Goal: Communication & Community: Answer question/provide support

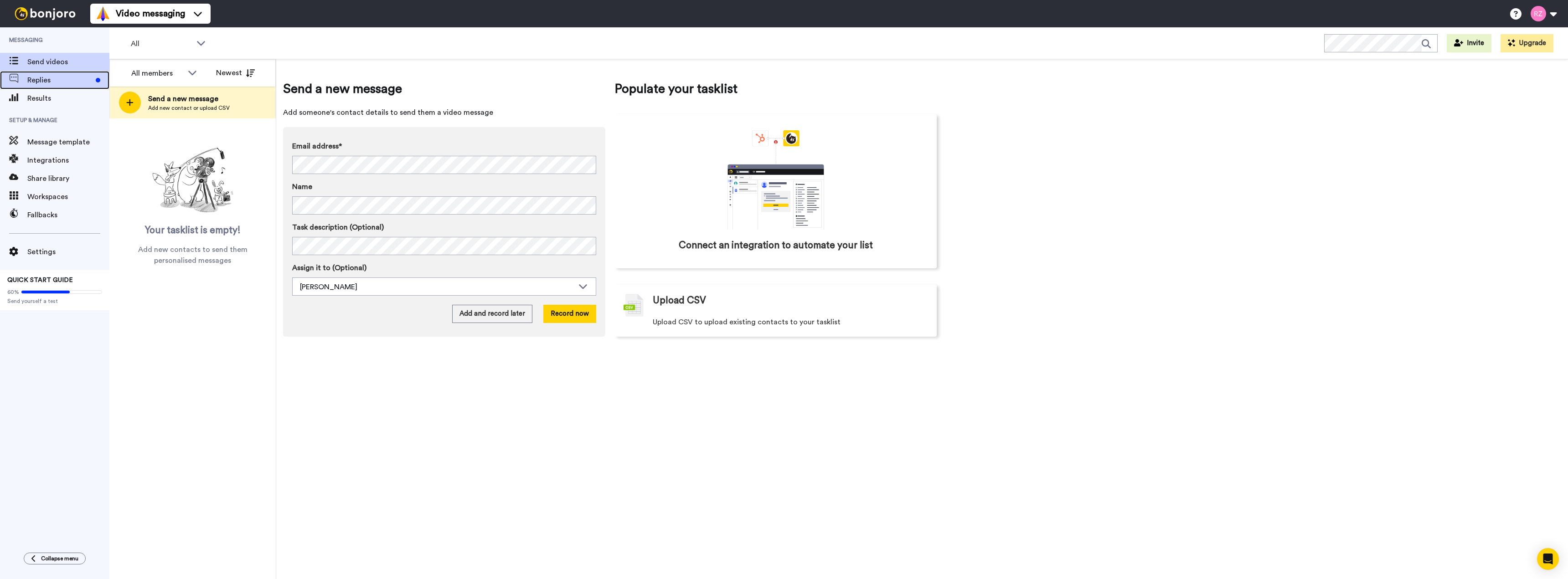
click at [58, 78] on span "Replies" at bounding box center [60, 79] width 65 height 11
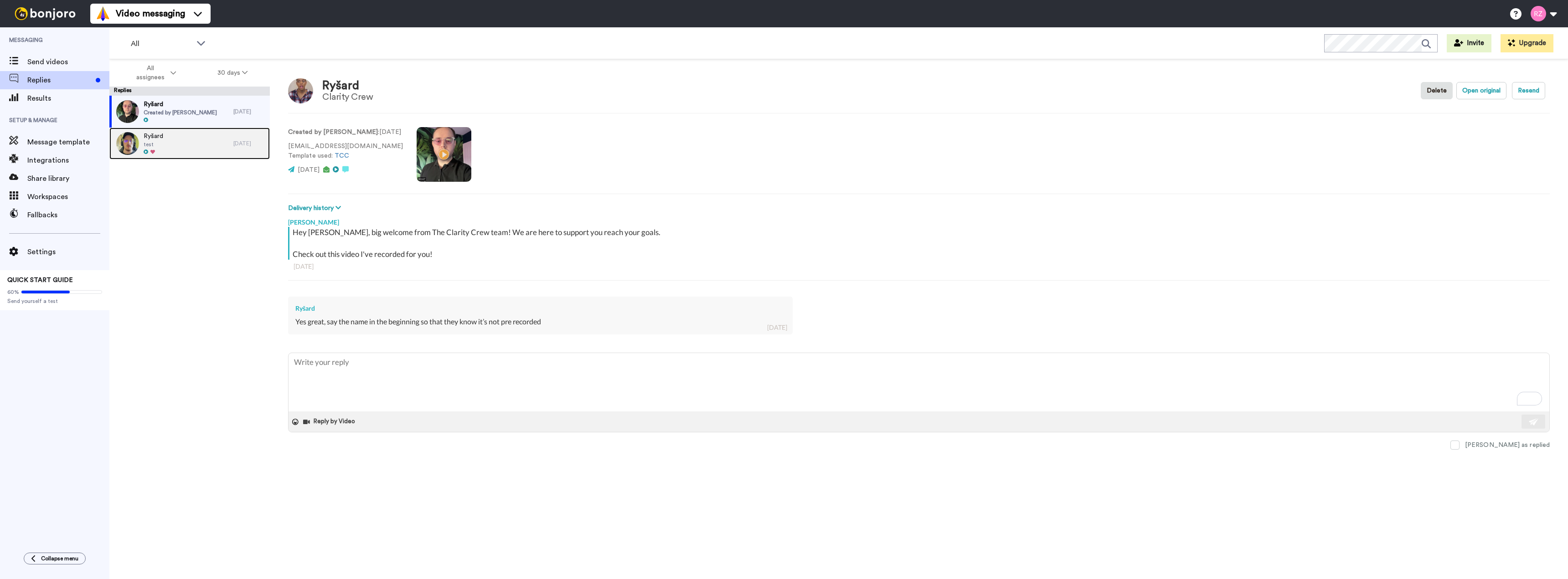
click at [203, 143] on div "Ryšard test" at bounding box center [171, 143] width 124 height 32
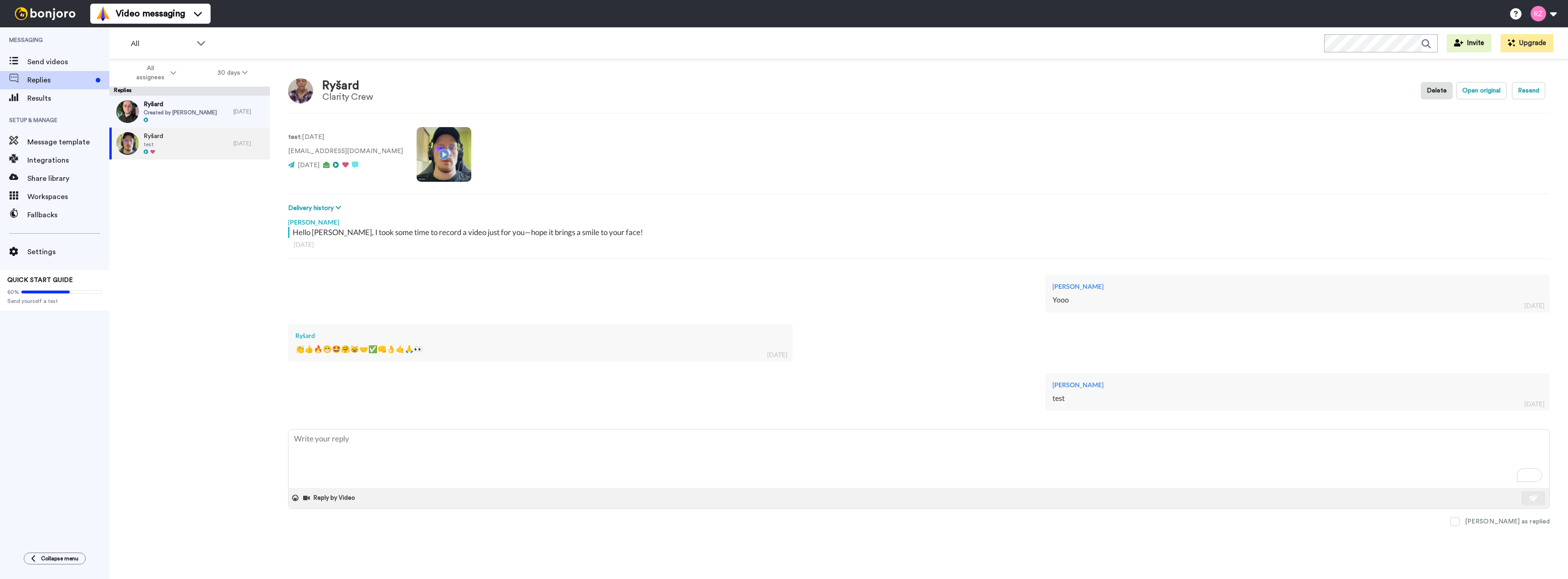
click at [417, 156] on video at bounding box center [443, 154] width 54 height 54
click at [220, 116] on div "Ryšard Created by Danny Roberts" at bounding box center [171, 111] width 124 height 32
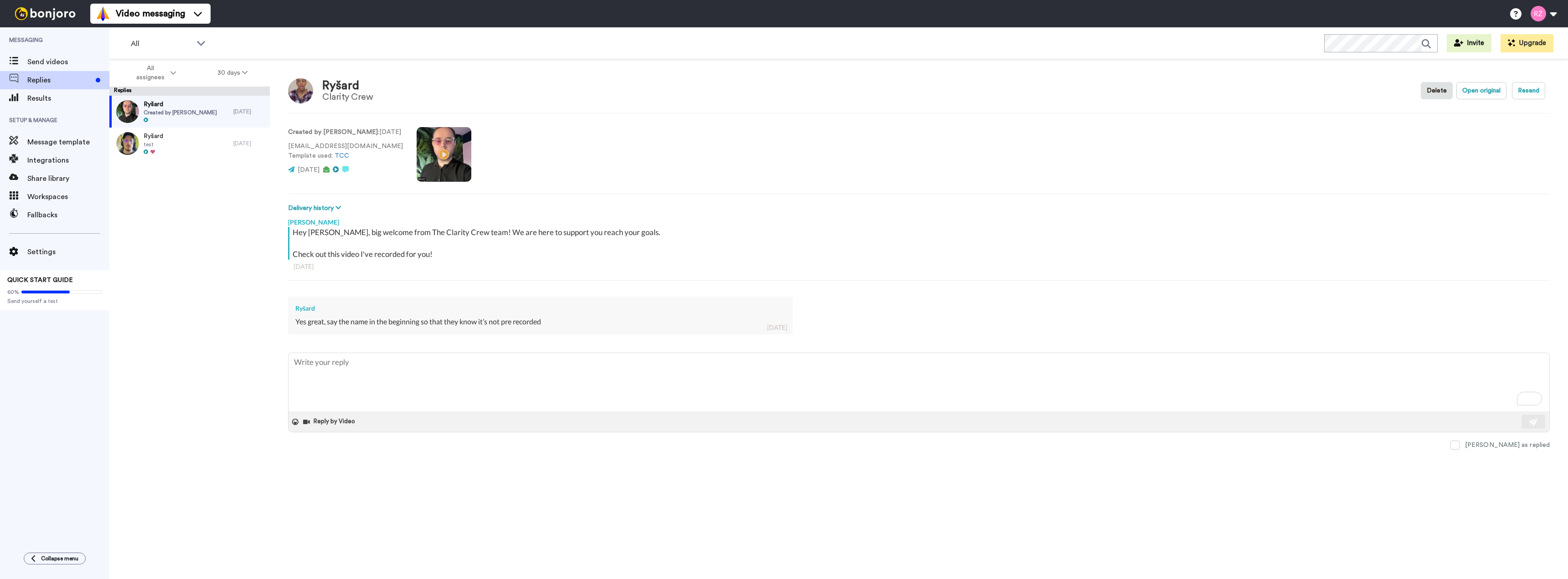
click at [1057, 134] on div "Created by Danny Roberts : 2 days ago rysard@theclaritycrew.com Template used: …" at bounding box center [918, 153] width 1262 height 62
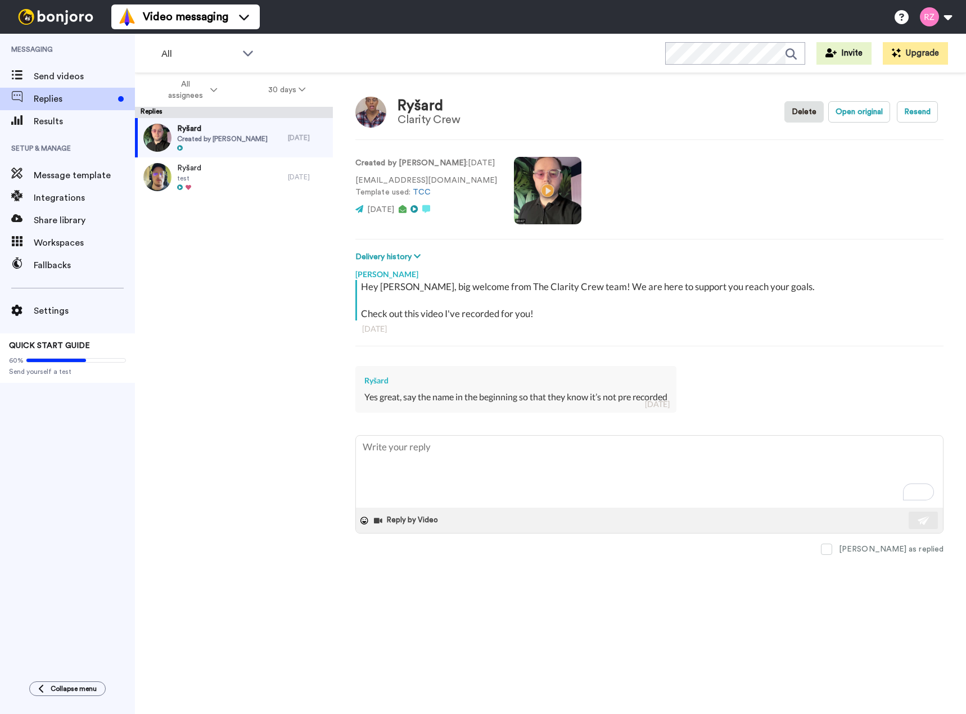
type textarea "x"
click at [552, 210] on video at bounding box center [547, 190] width 67 height 67
click at [43, 86] on div "Send videos" at bounding box center [67, 76] width 135 height 22
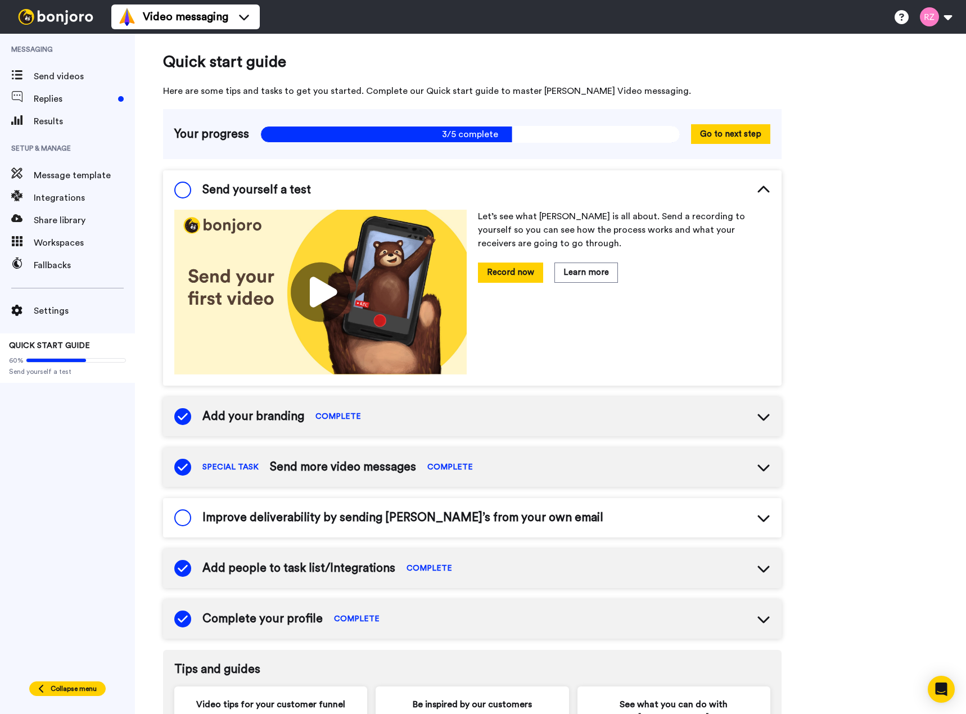
click at [60, 689] on span "Collapse menu" at bounding box center [74, 688] width 46 height 9
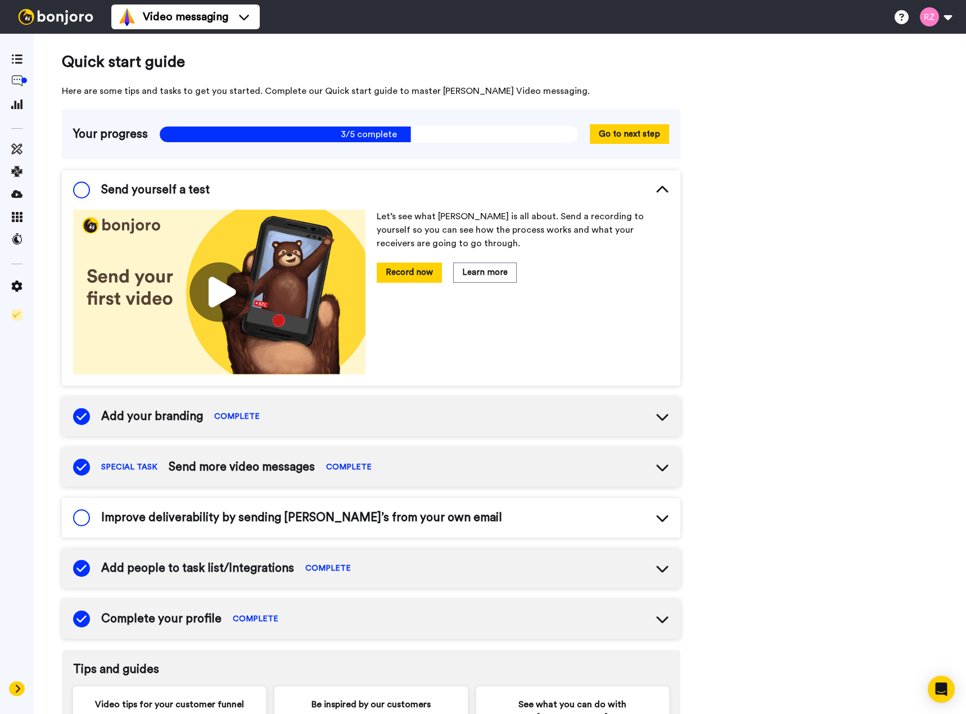
click at [15, 688] on icon at bounding box center [17, 688] width 7 height 9
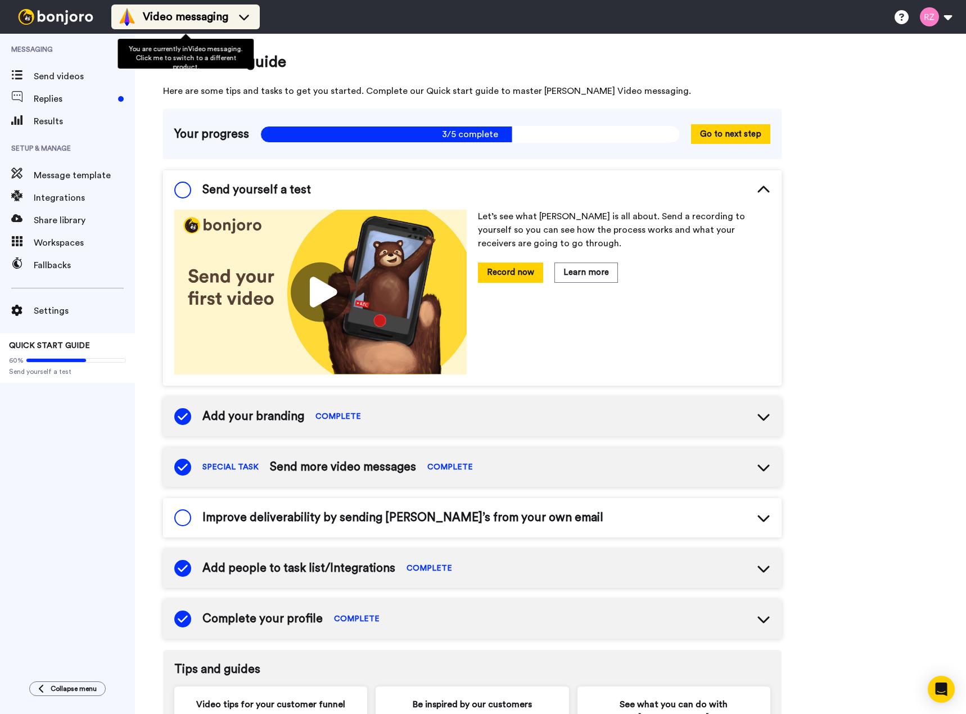
click at [227, 11] on span "Video messaging" at bounding box center [185, 17] width 85 height 16
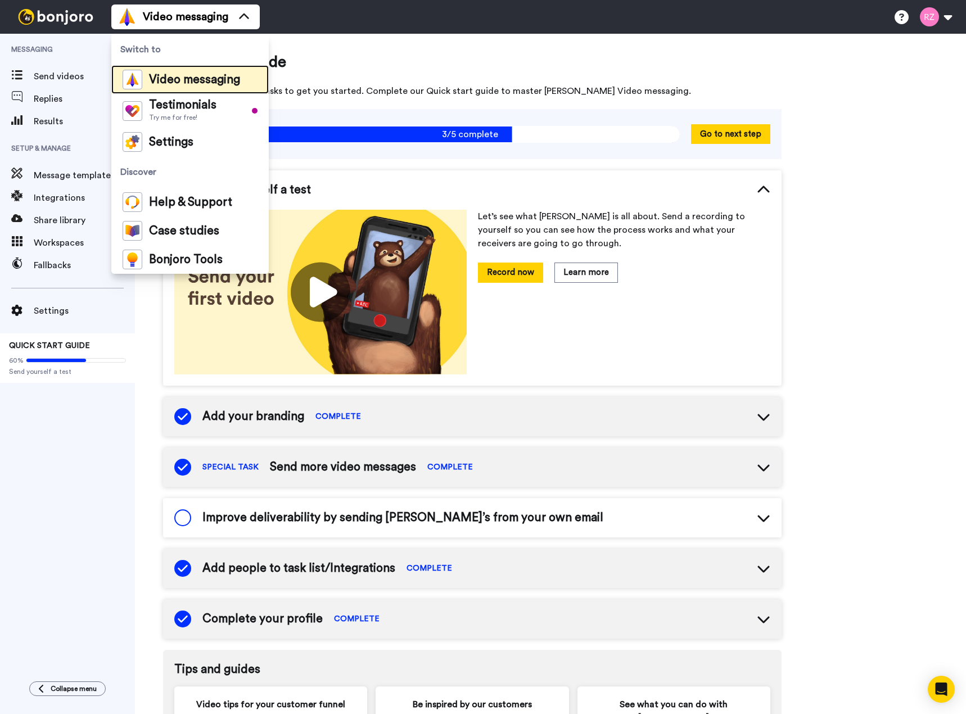
click at [182, 77] on span "Video messaging" at bounding box center [194, 79] width 91 height 11
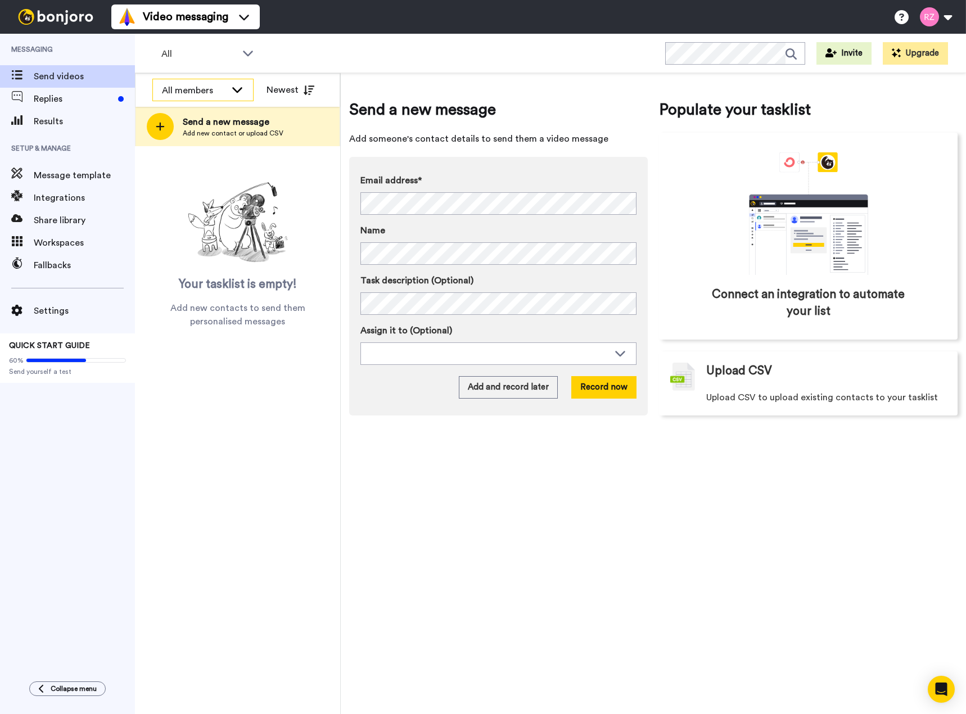
click at [224, 91] on div "All members" at bounding box center [194, 90] width 64 height 13
click at [202, 115] on span "All members" at bounding box center [180, 114] width 57 height 11
click at [34, 96] on span "Replies" at bounding box center [74, 98] width 80 height 13
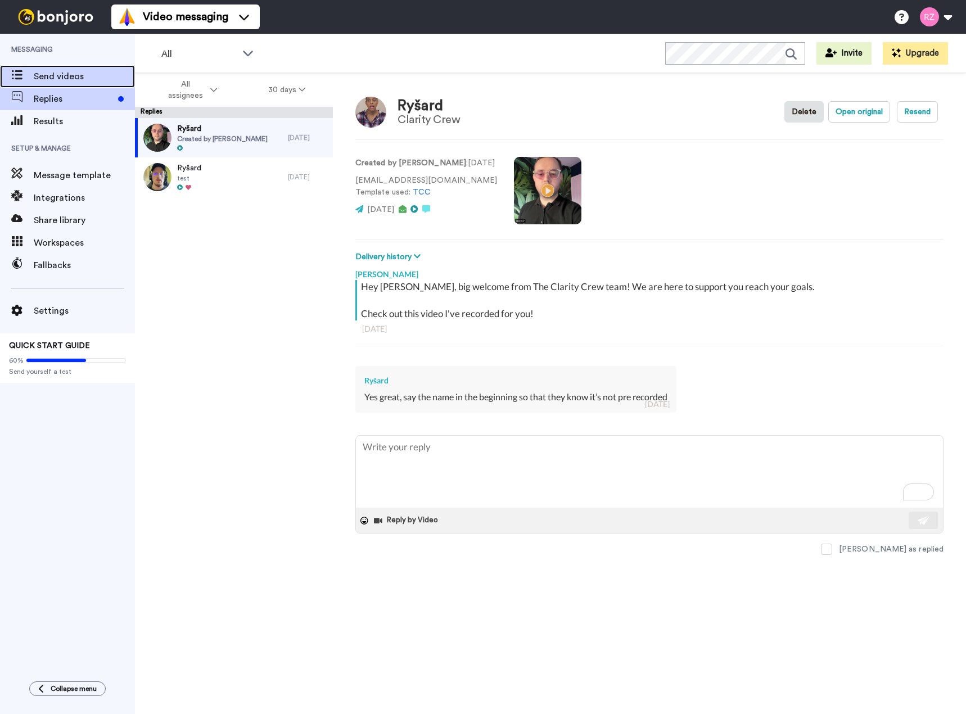
click at [73, 70] on span "Send videos" at bounding box center [84, 76] width 101 height 13
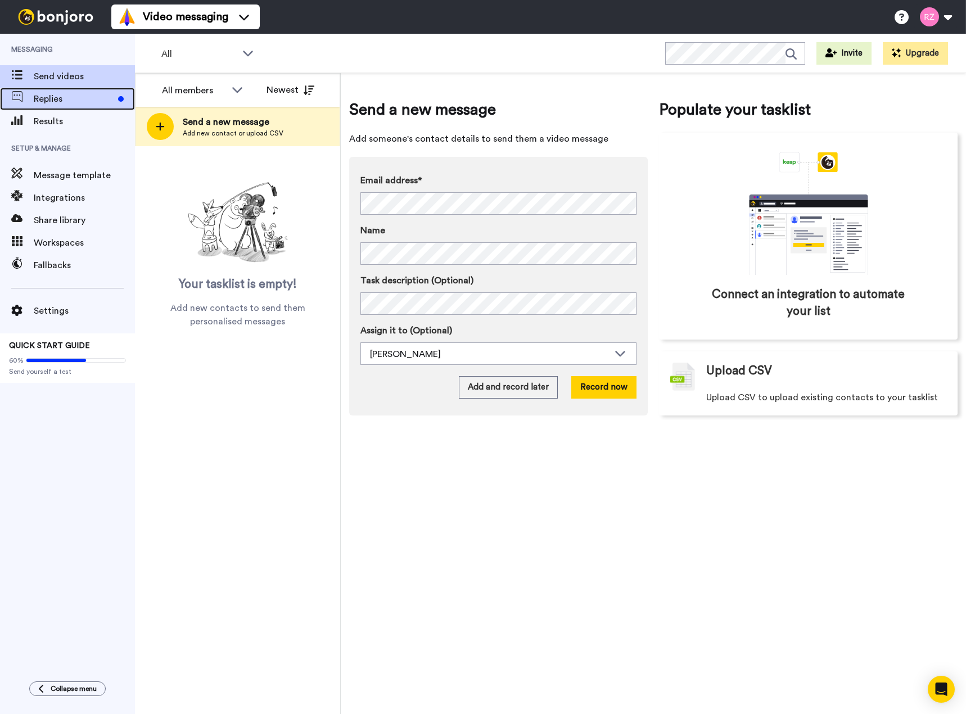
click at [89, 97] on span "Replies" at bounding box center [74, 98] width 80 height 13
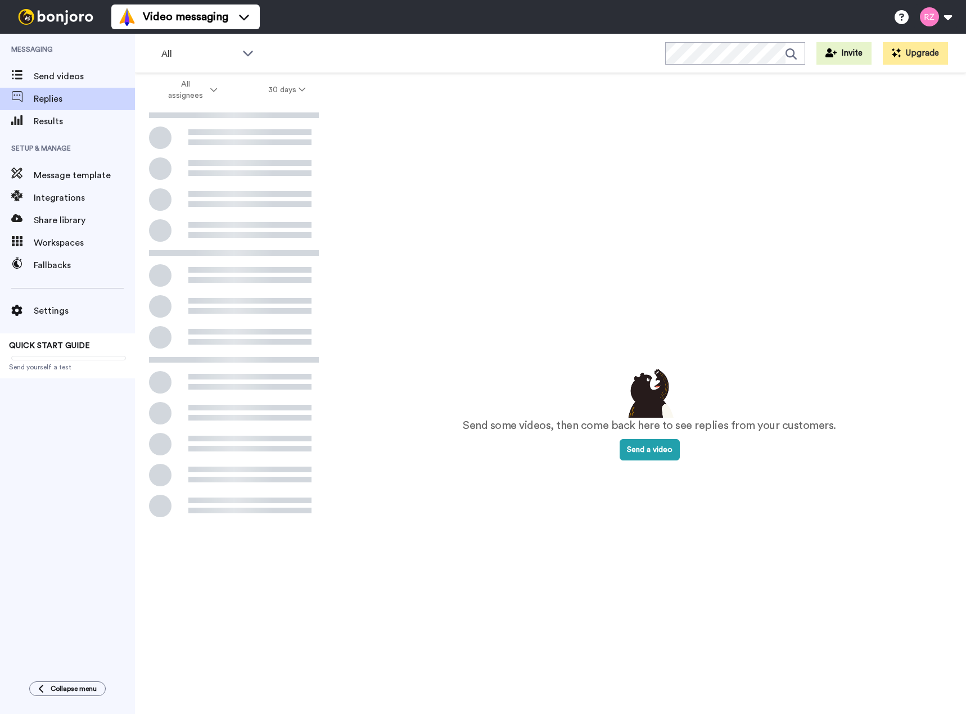
click at [90, 73] on span "Send videos" at bounding box center [84, 76] width 101 height 13
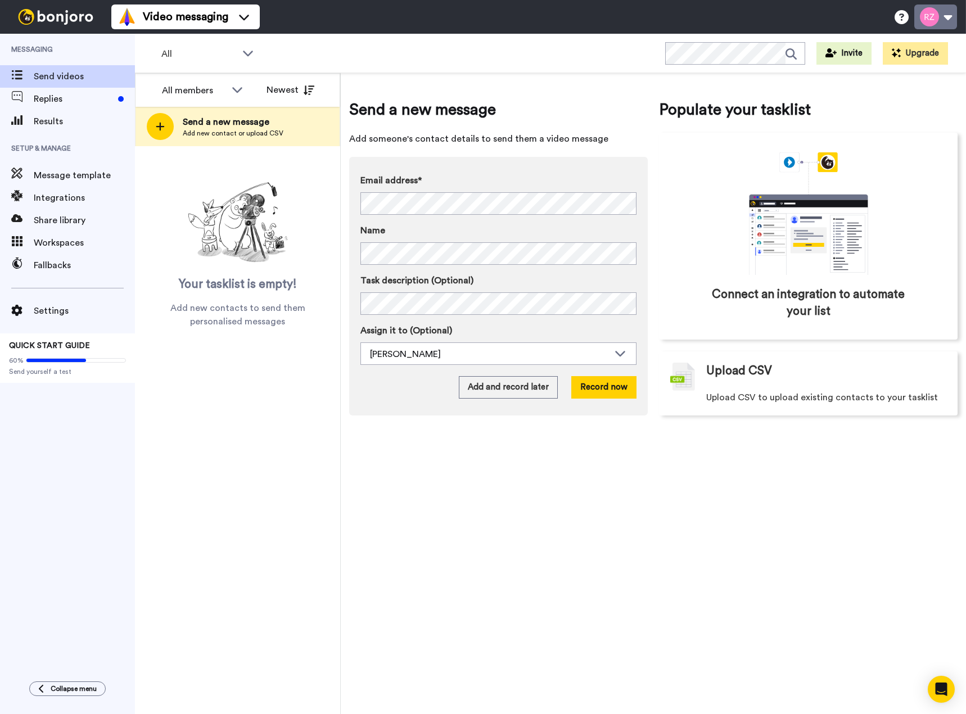
click at [943, 19] on button at bounding box center [935, 16] width 43 height 25
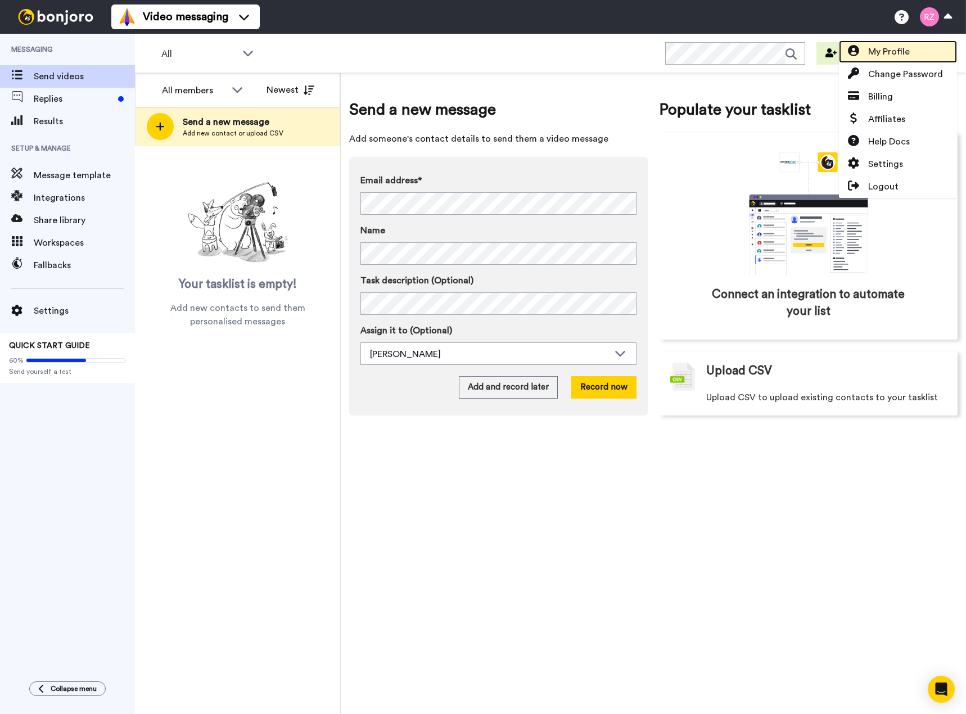
click at [922, 53] on link "My Profile" at bounding box center [898, 51] width 118 height 22
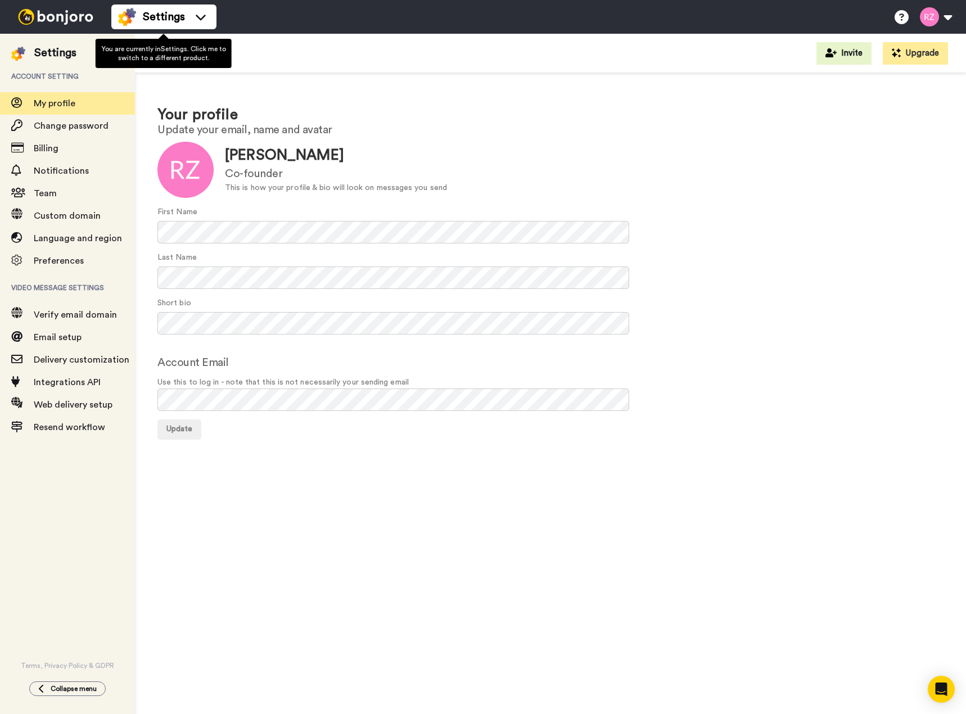
click at [92, 17] on img at bounding box center [55, 17] width 84 height 16
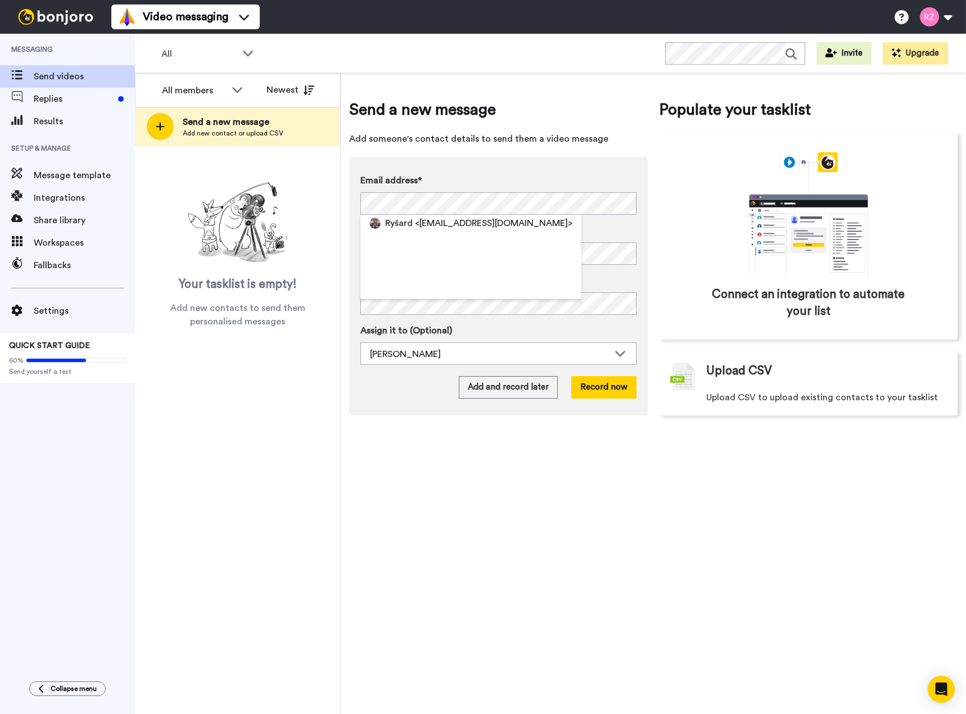
click at [555, 150] on div "Send a new message Add someone's contact details to send them a video message E…" at bounding box center [498, 256] width 299 height 317
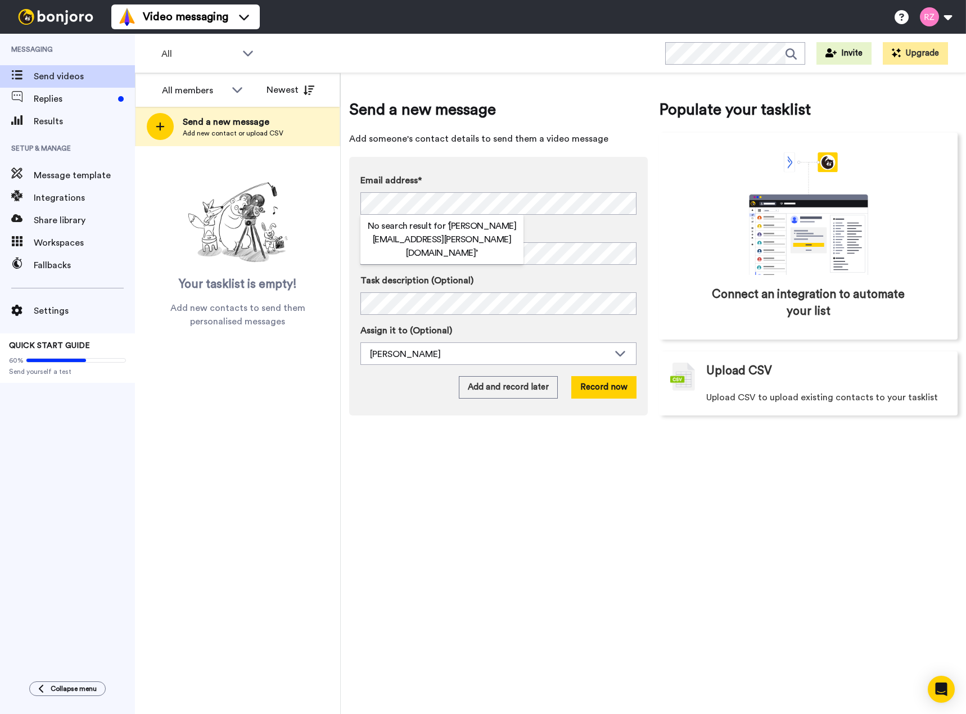
click at [474, 233] on h2 "No search result for ‘ [PERSON_NAME][EMAIL_ADDRESS][PERSON_NAME][DOMAIN_NAME] ’" at bounding box center [441, 239] width 163 height 40
click at [572, 235] on label "Name" at bounding box center [498, 230] width 276 height 13
click at [205, 294] on div "All members All members [PERSON_NAME] Newest Send a new message Add new contact…" at bounding box center [550, 393] width 831 height 641
click at [503, 390] on button "Add and record later" at bounding box center [508, 387] width 99 height 22
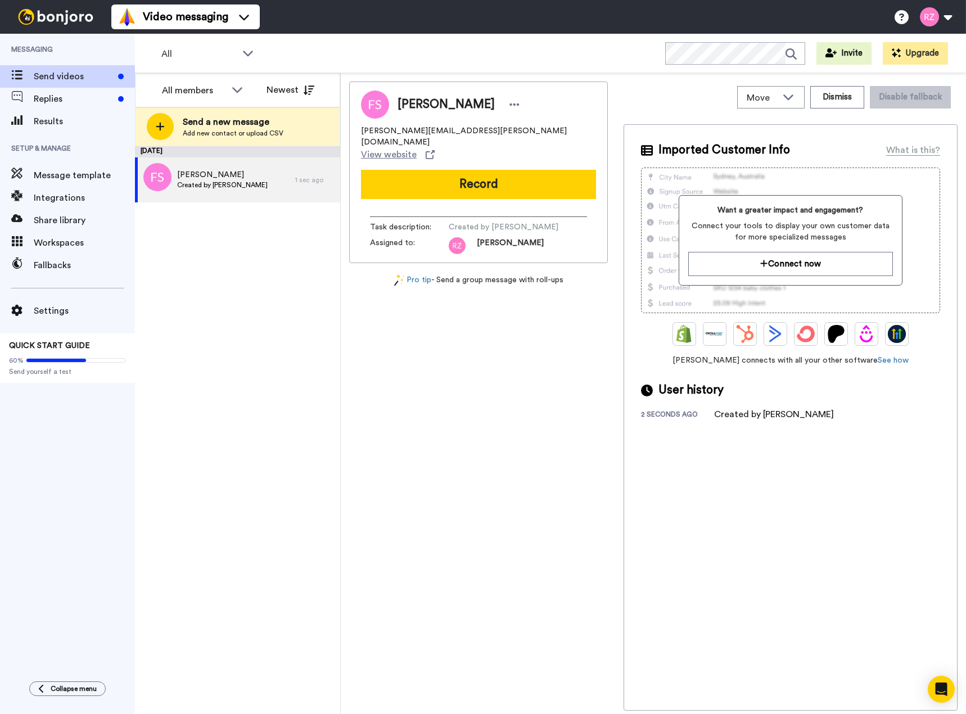
click at [531, 65] on div "All WORKSPACES View all All Default Task List + Add a new workspace Invite Upgr…" at bounding box center [550, 53] width 831 height 39
click at [63, 92] on span "Replies" at bounding box center [74, 98] width 80 height 13
click at [66, 76] on span "Send videos" at bounding box center [74, 76] width 80 height 13
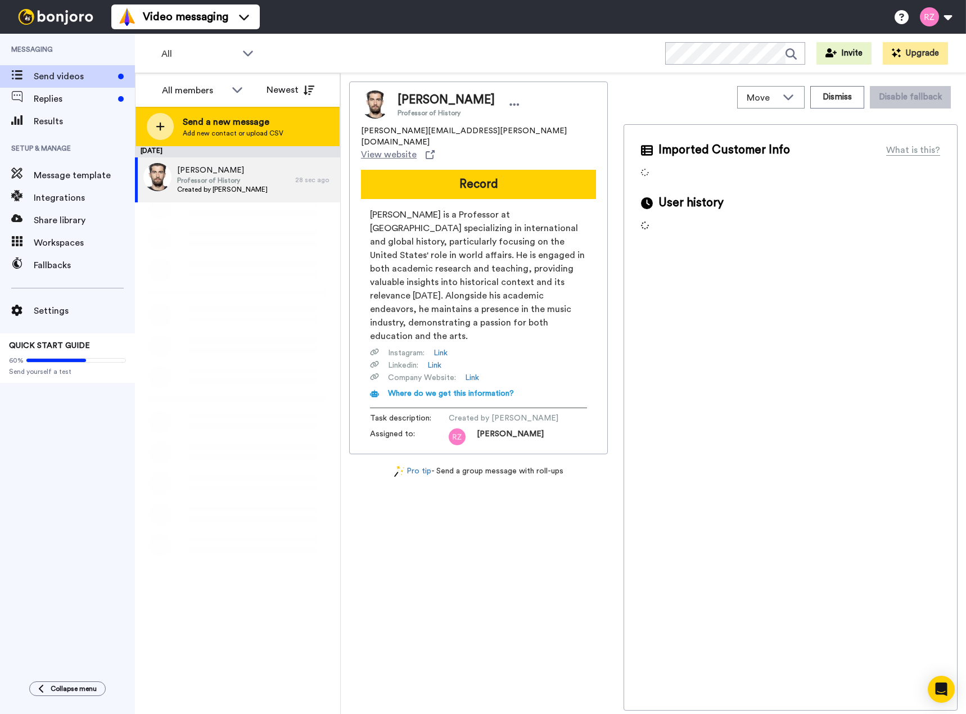
click at [263, 123] on span "Send a new message" at bounding box center [233, 121] width 101 height 13
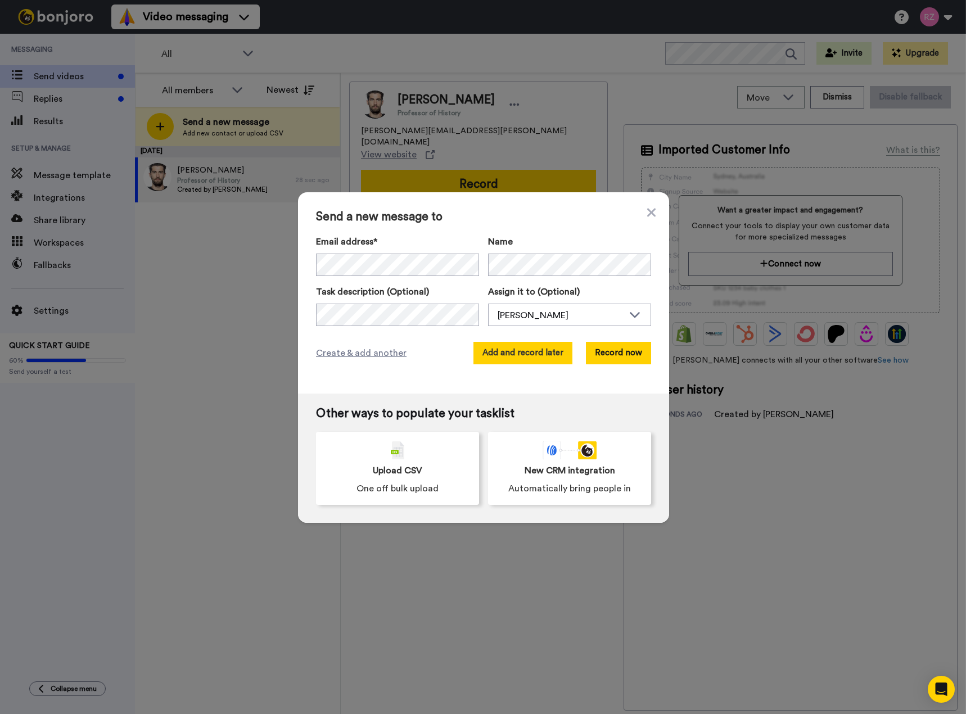
click at [525, 353] on button "Add and record later" at bounding box center [523, 353] width 99 height 22
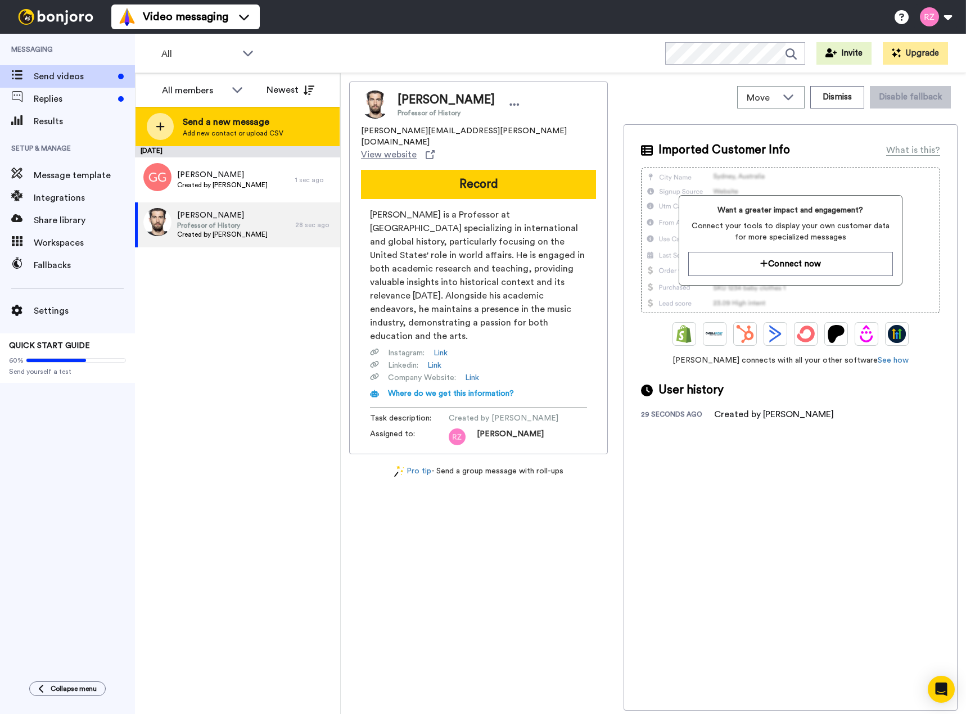
click at [226, 133] on span "Add new contact or upload CSV" at bounding box center [233, 133] width 101 height 9
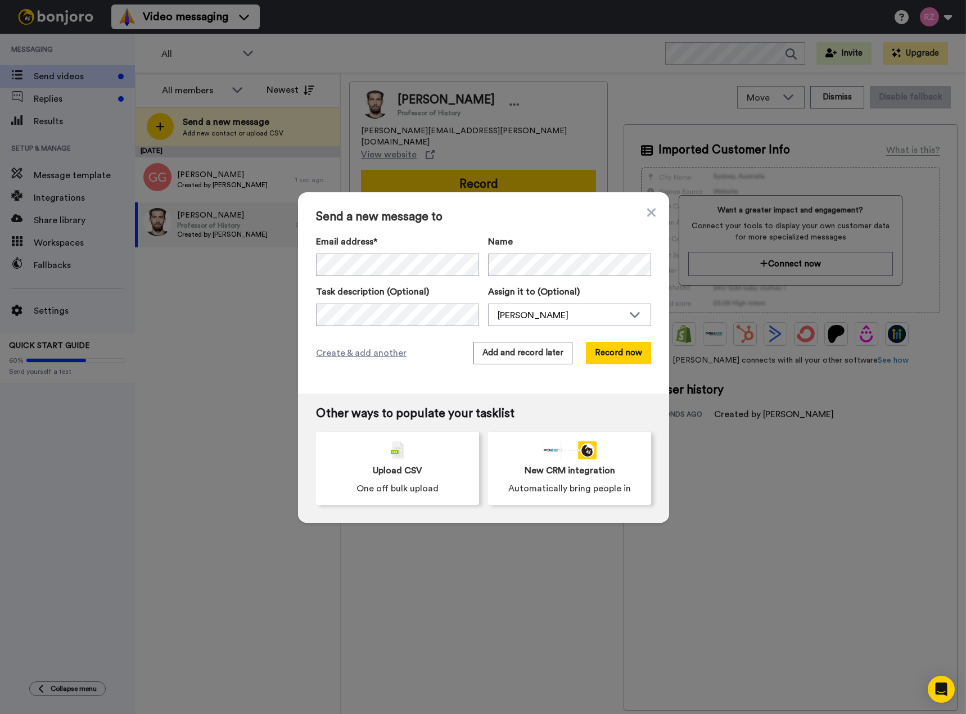
click at [492, 222] on span "Send a new message to" at bounding box center [483, 216] width 335 height 13
click at [539, 355] on button "Add and record later" at bounding box center [523, 353] width 99 height 22
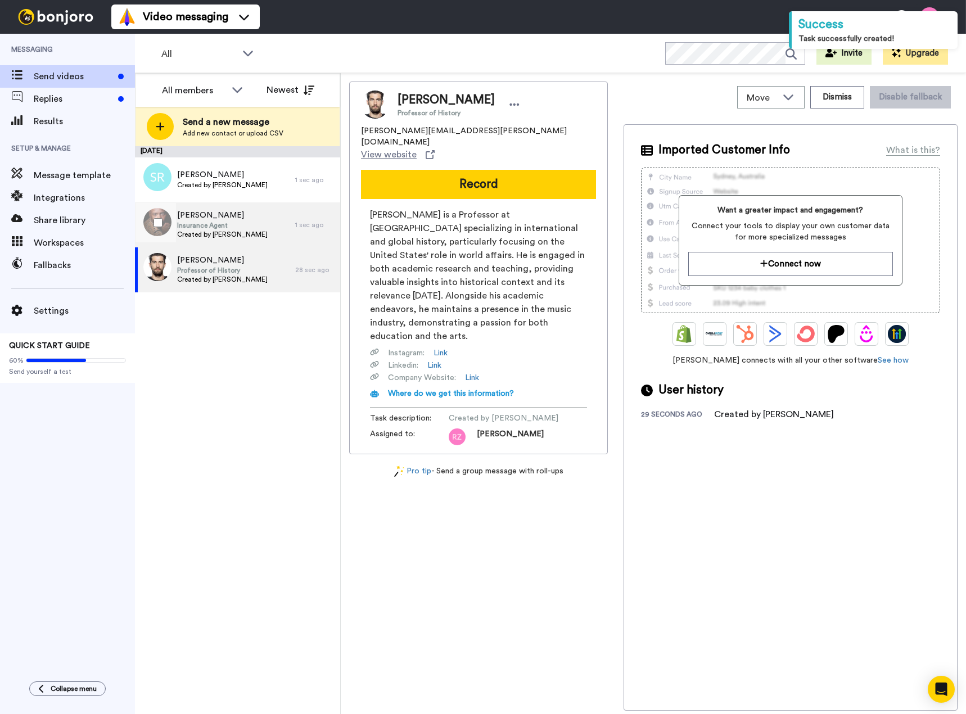
click at [264, 235] on div "Gregory Griffith Insurance Agent Created by Danny Roberts" at bounding box center [215, 224] width 160 height 45
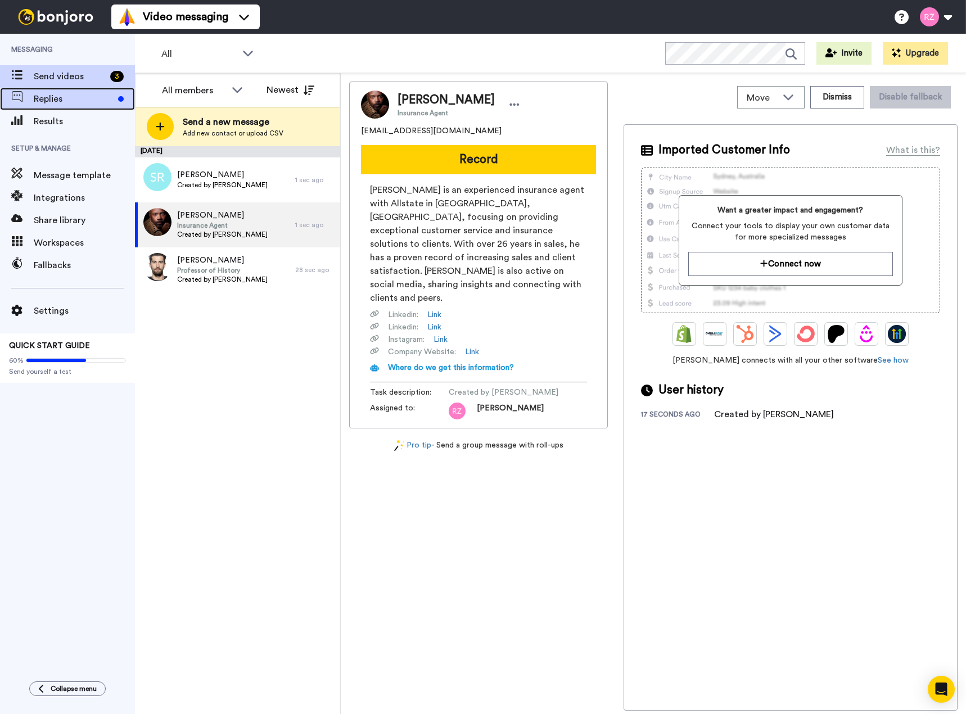
click at [75, 101] on span "Replies" at bounding box center [74, 98] width 80 height 13
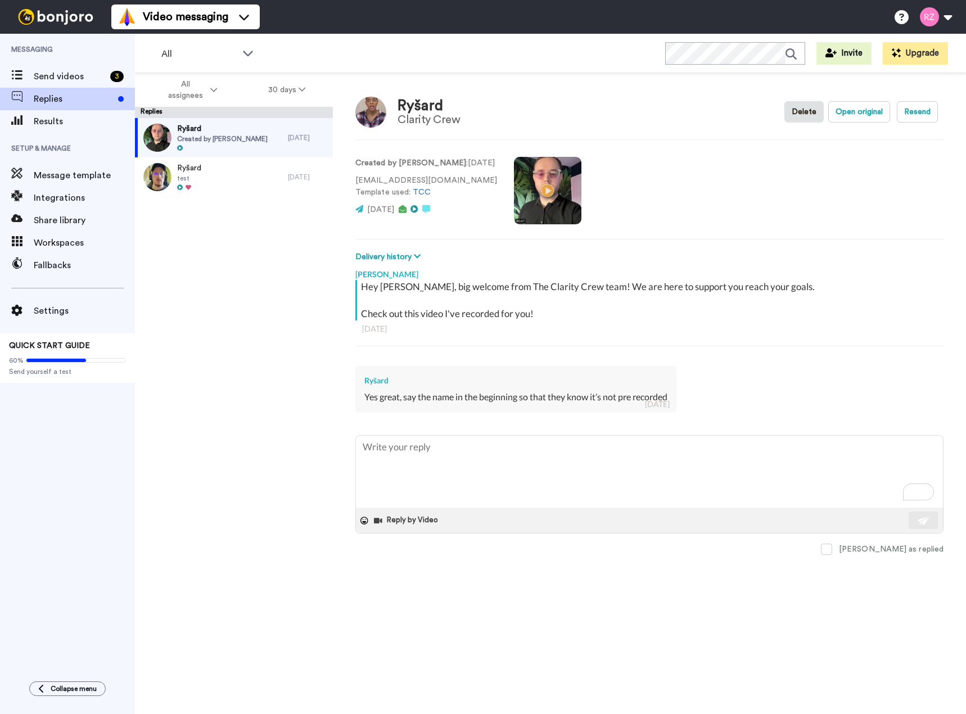
drag, startPoint x: 562, startPoint y: 321, endPoint x: 358, endPoint y: 290, distance: 206.5
click at [358, 290] on div "Hey Ryšard, big welcome from The Clarity Crew team! We are here to support you …" at bounding box center [649, 319] width 588 height 78
click at [358, 290] on div "Hey Ryšard, big welcome from The Clarity Crew team! We are here to support you …" at bounding box center [647, 300] width 585 height 40
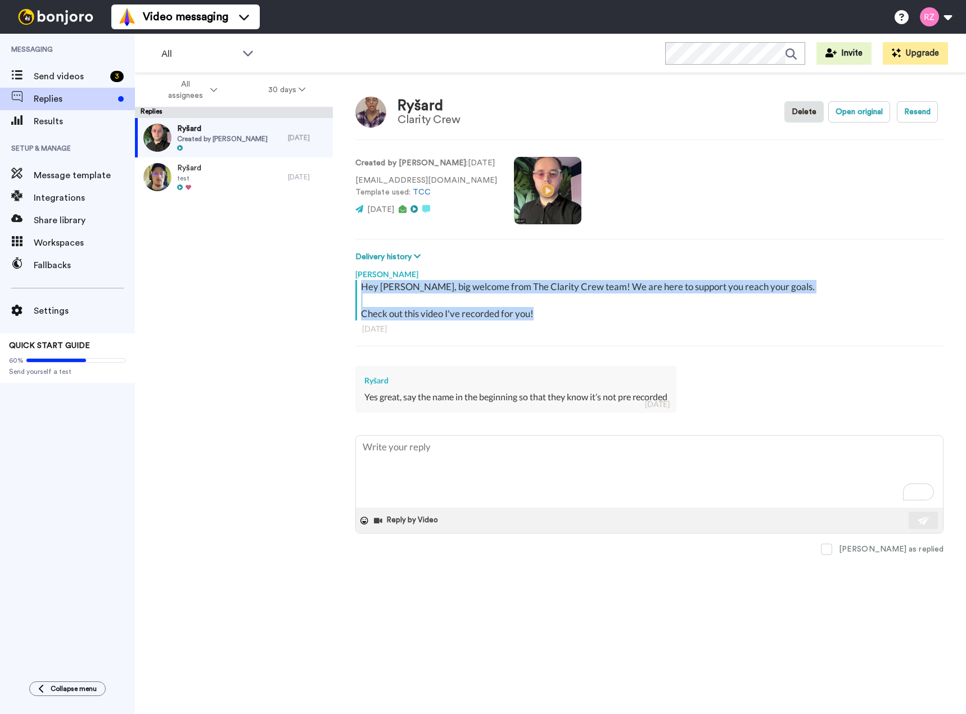
drag, startPoint x: 547, startPoint y: 313, endPoint x: 362, endPoint y: 287, distance: 186.3
click at [362, 287] on div "Hey Ryšard, big welcome from The Clarity Crew team! We are here to support you …" at bounding box center [651, 300] width 580 height 40
copy div "Hey Ryšard, big welcome from The Clarity Crew team! We are here to support you …"
click at [612, 305] on div "Hey Ryšard, big welcome from The Clarity Crew team! We are here to support you …" at bounding box center [651, 300] width 580 height 40
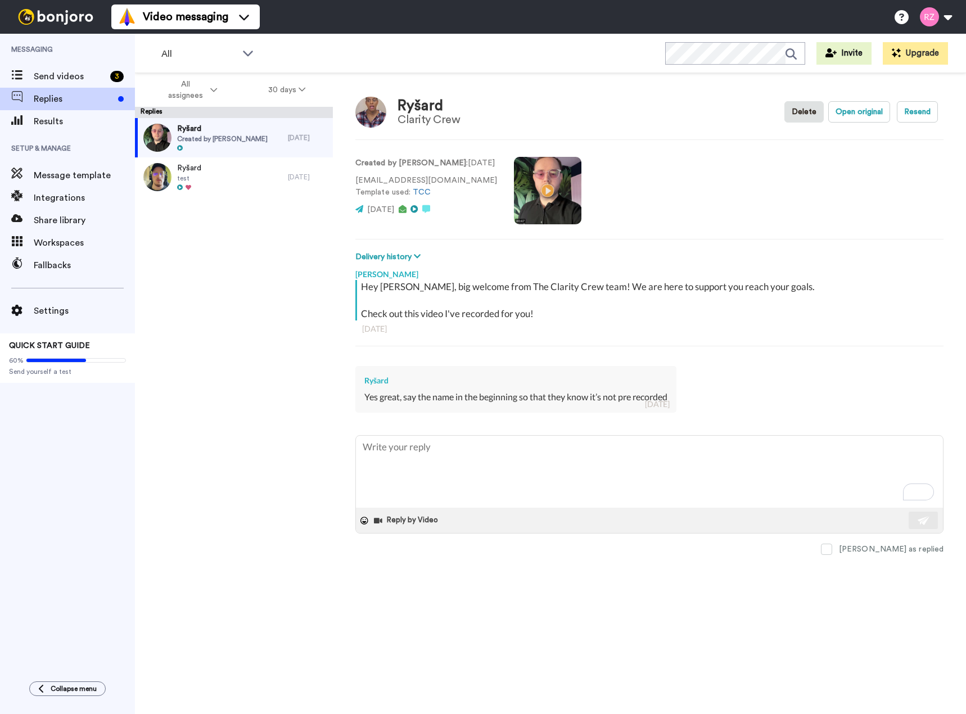
type textarea "x"
click at [381, 119] on img at bounding box center [370, 112] width 31 height 31
click at [58, 84] on div "Send videos 3" at bounding box center [67, 76] width 135 height 22
